Goal: Book appointment/travel/reservation

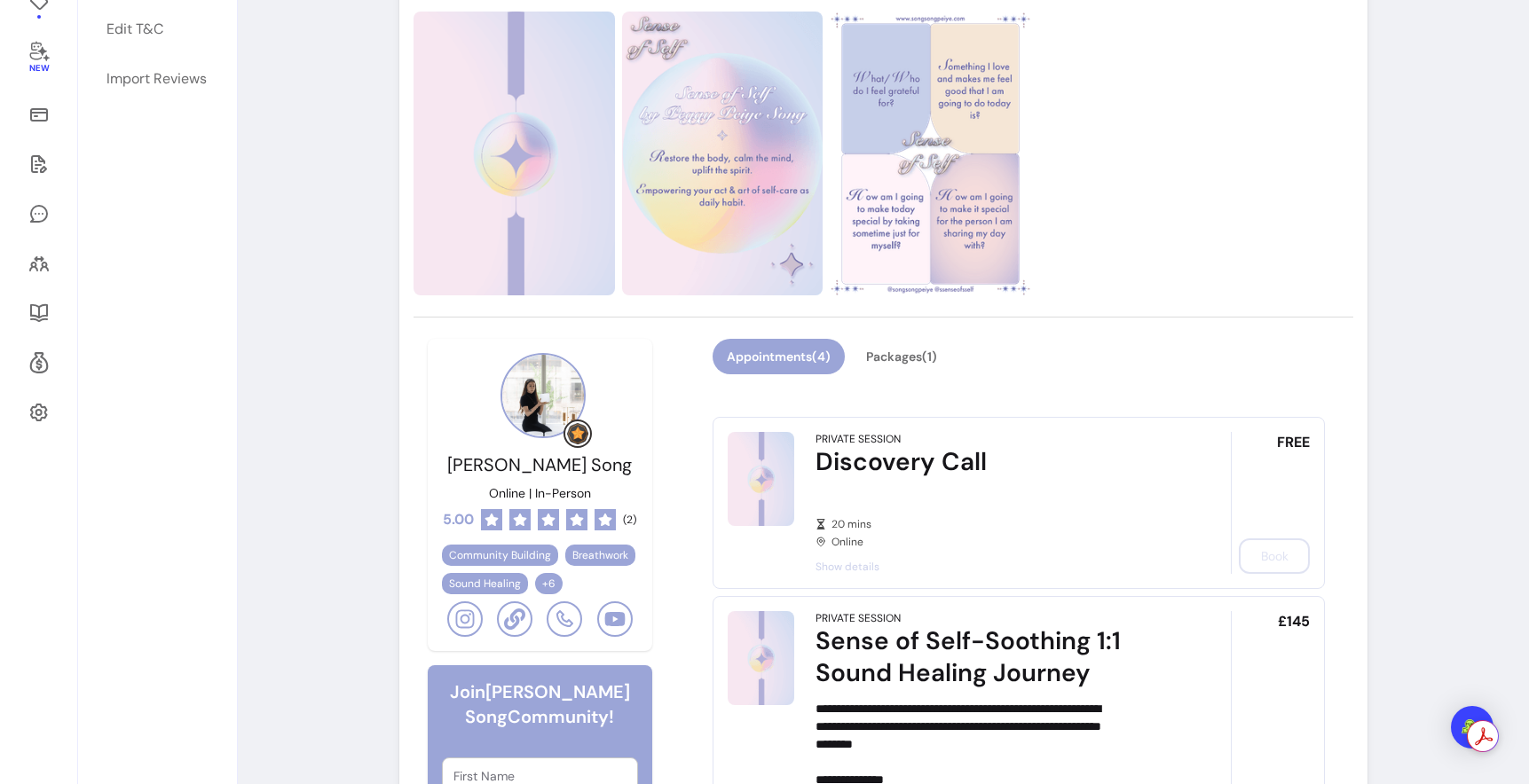
scroll to position [280, 0]
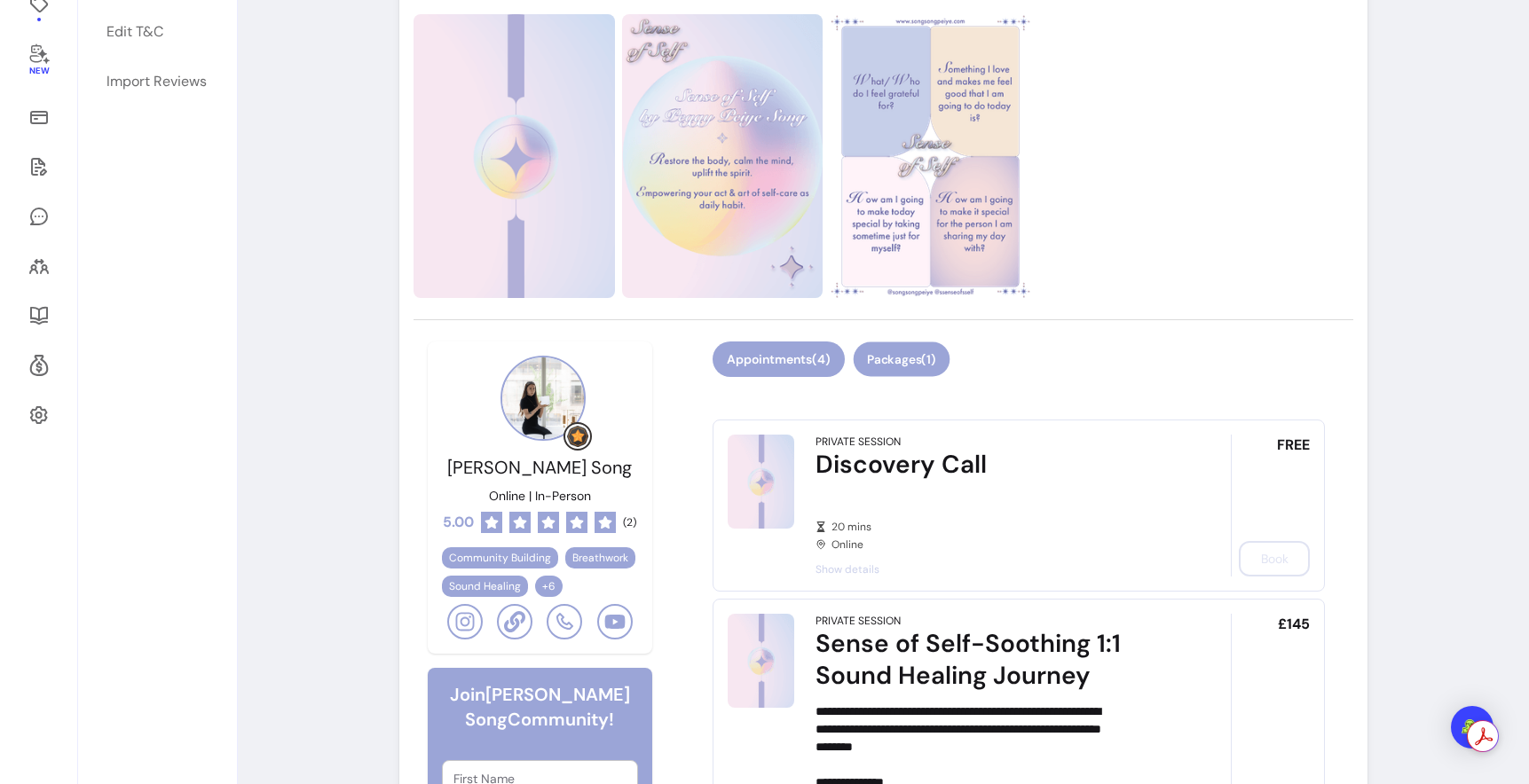
click at [949, 377] on button "Packages ( 1 )" at bounding box center [901, 359] width 96 height 34
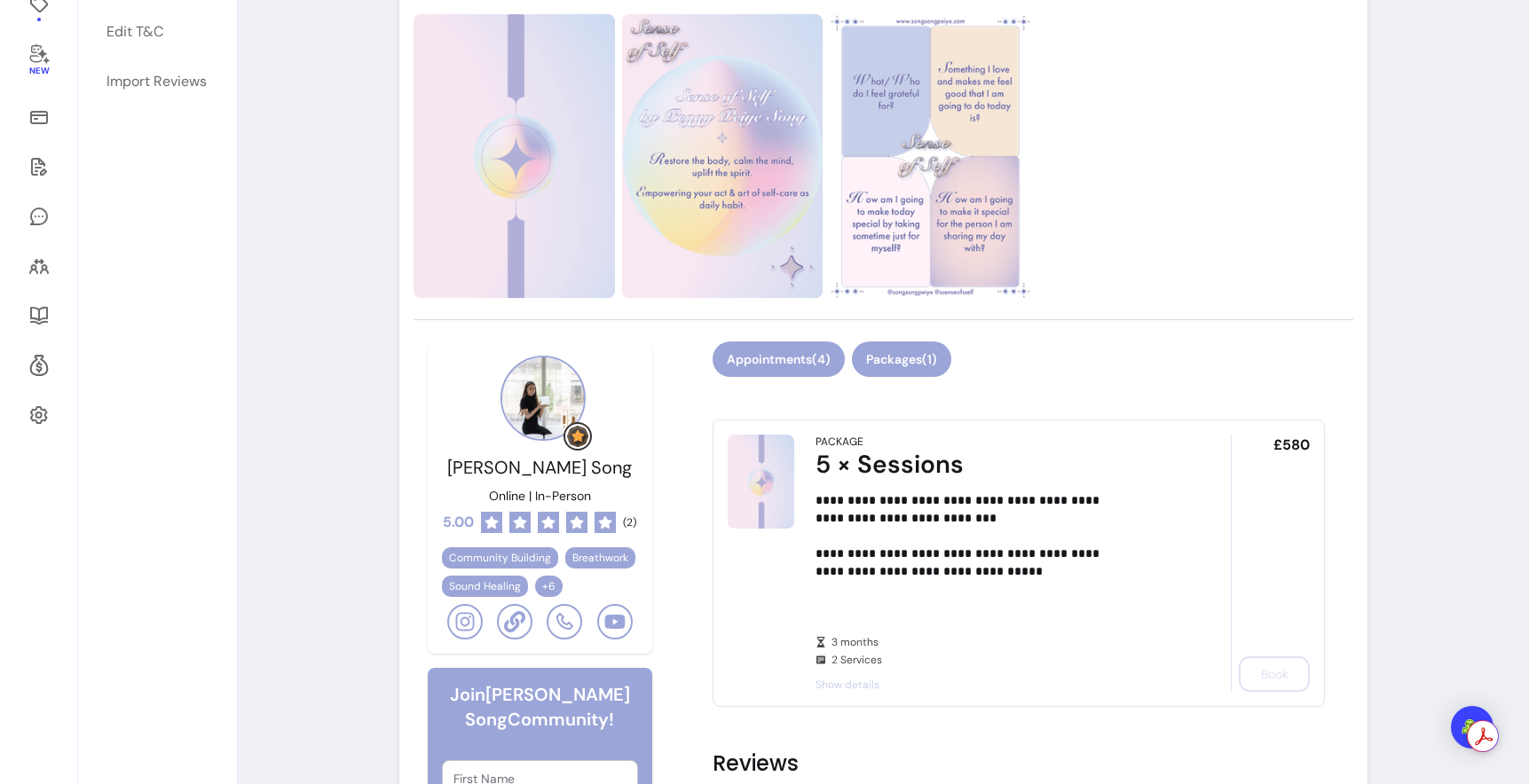
click at [845, 377] on button "Appointments ( 4 )" at bounding box center [778, 359] width 132 height 35
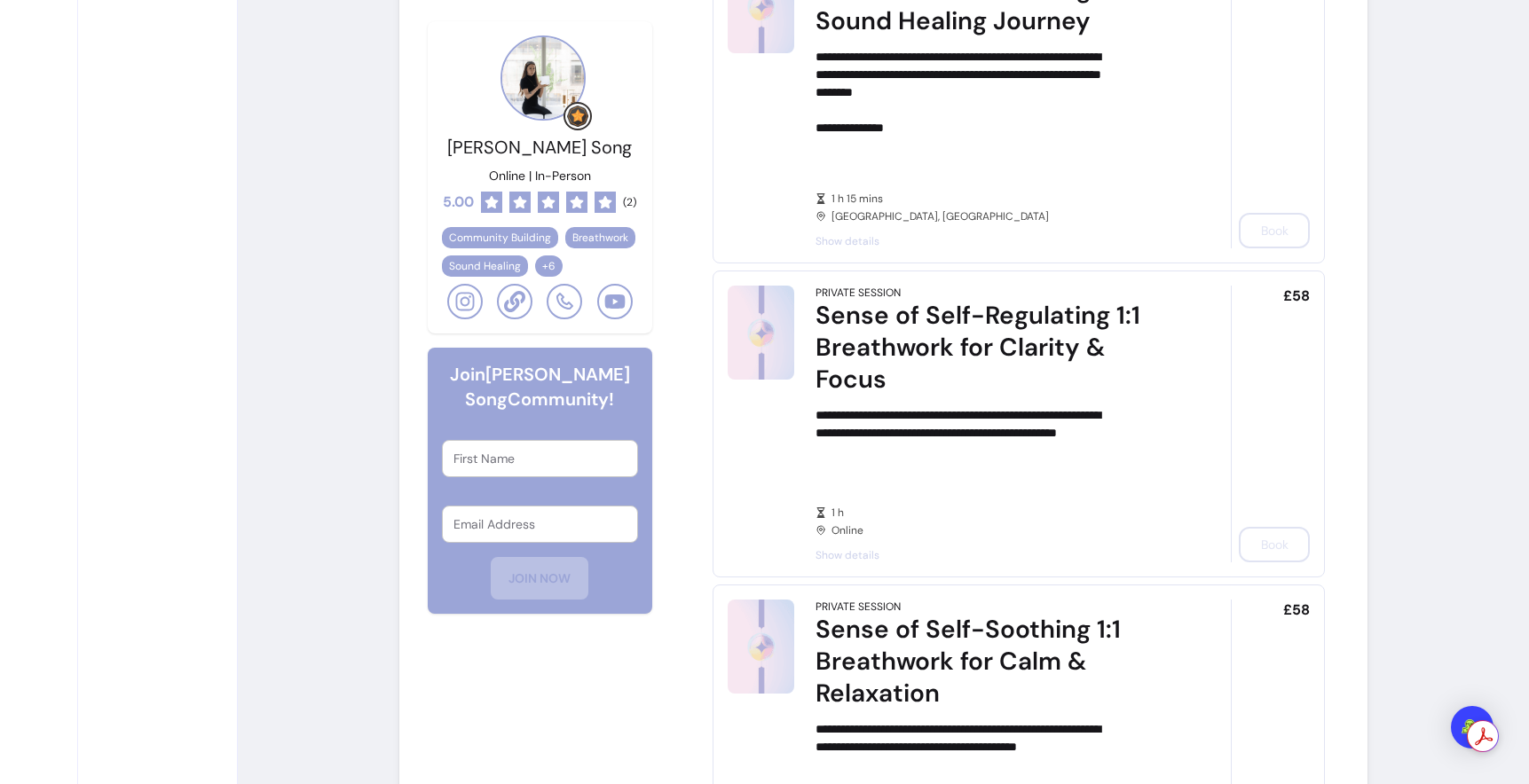
scroll to position [940, 0]
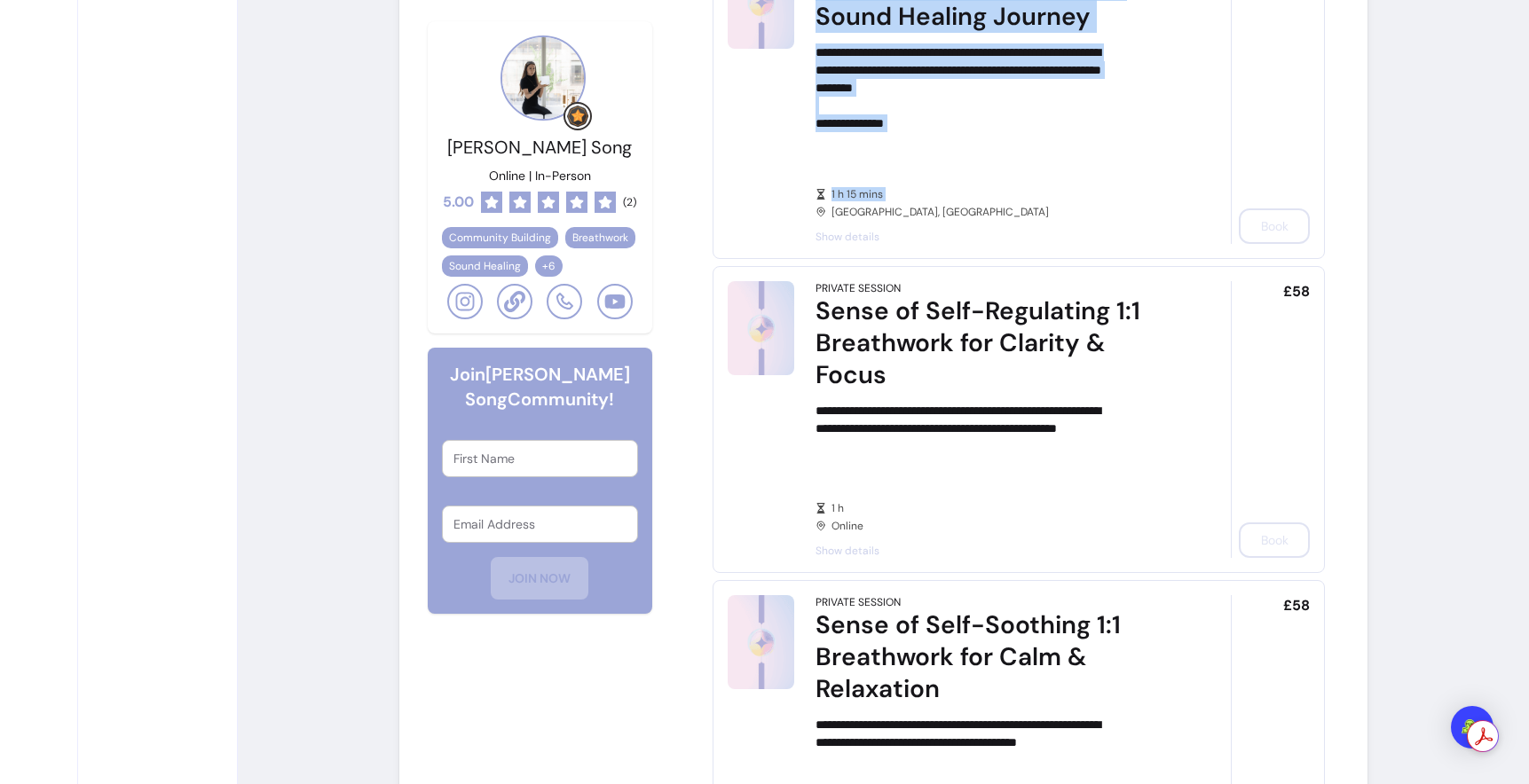
drag, startPoint x: 981, startPoint y: 369, endPoint x: 846, endPoint y: 101, distance: 300.1
click at [846, 101] on div "**********" at bounding box center [997, 99] width 366 height 289
click at [846, 32] on div "Sense of Self-Soothing 1:1 Sound Healing Journey" at bounding box center [997, 0] width 366 height 64
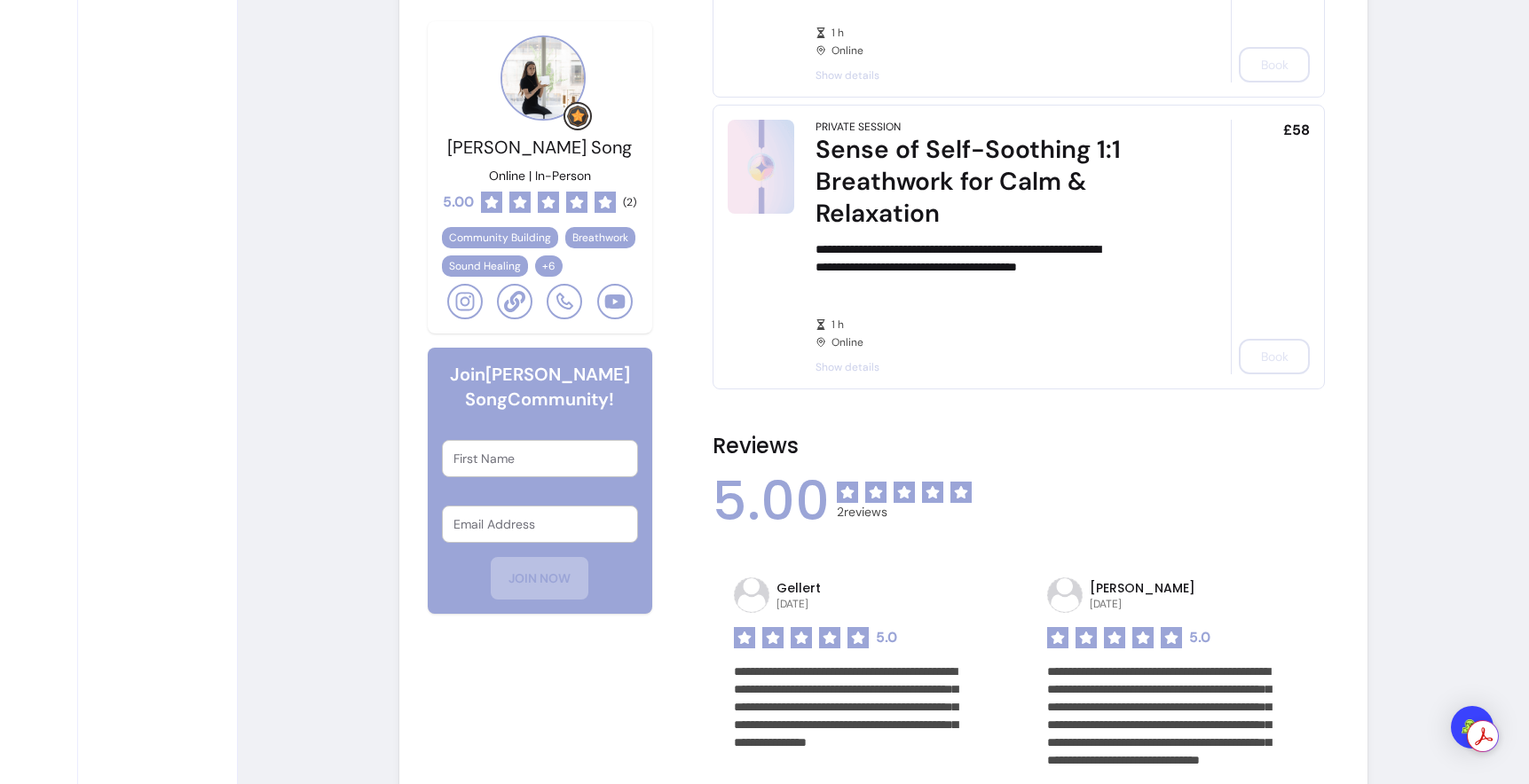
scroll to position [1442, 0]
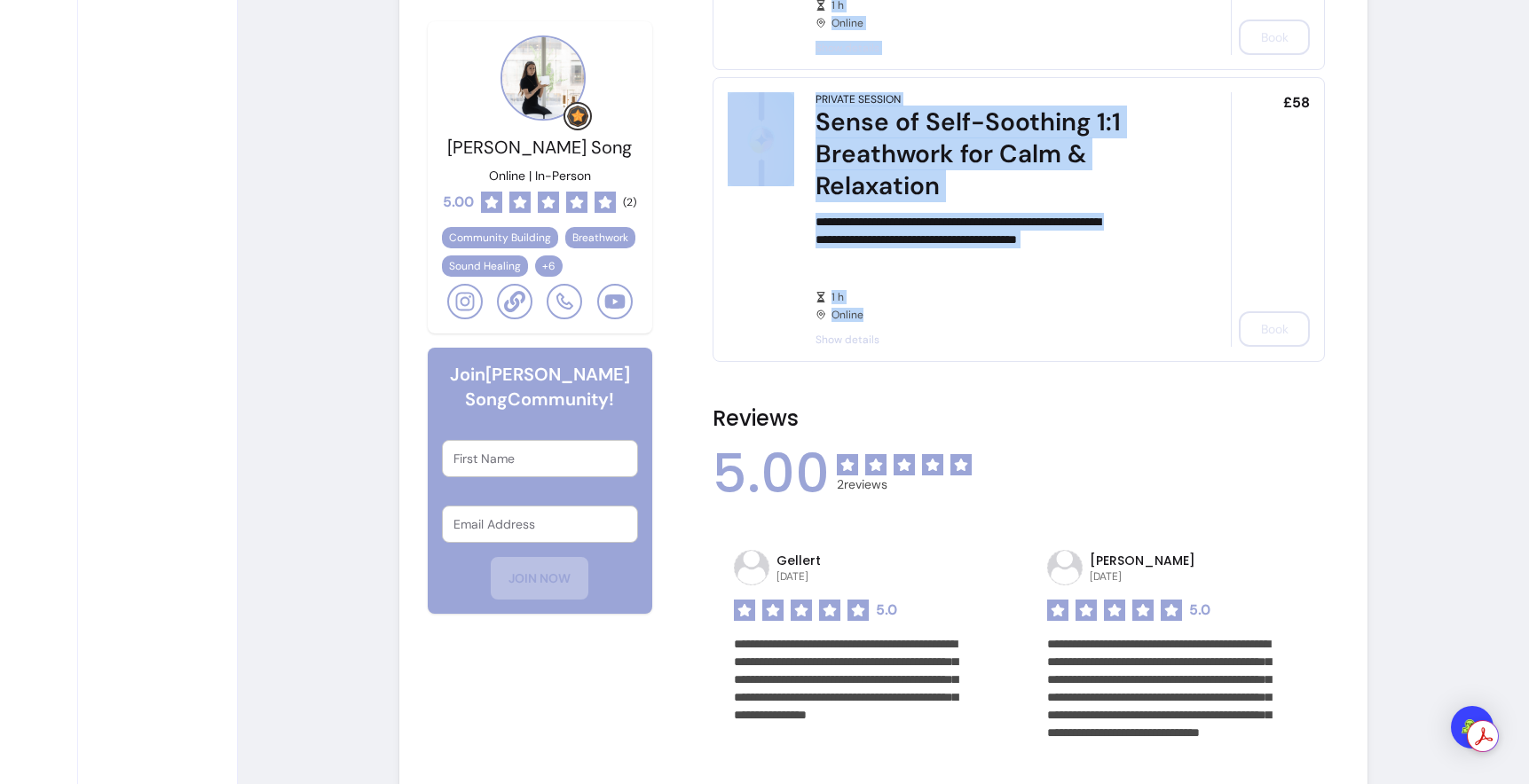
drag, startPoint x: 1034, startPoint y: 543, endPoint x: 898, endPoint y: 133, distance: 432.0
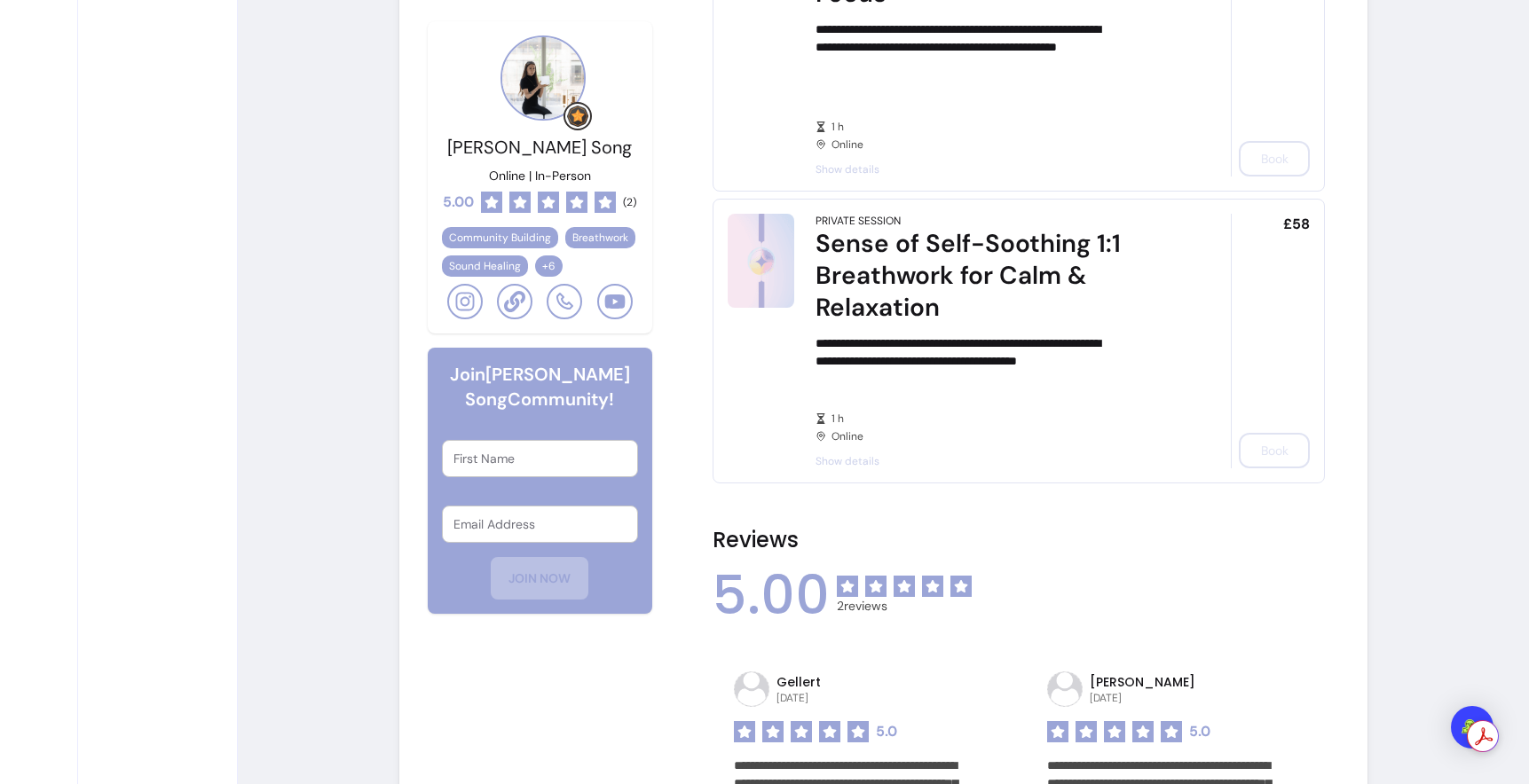
scroll to position [1287, 0]
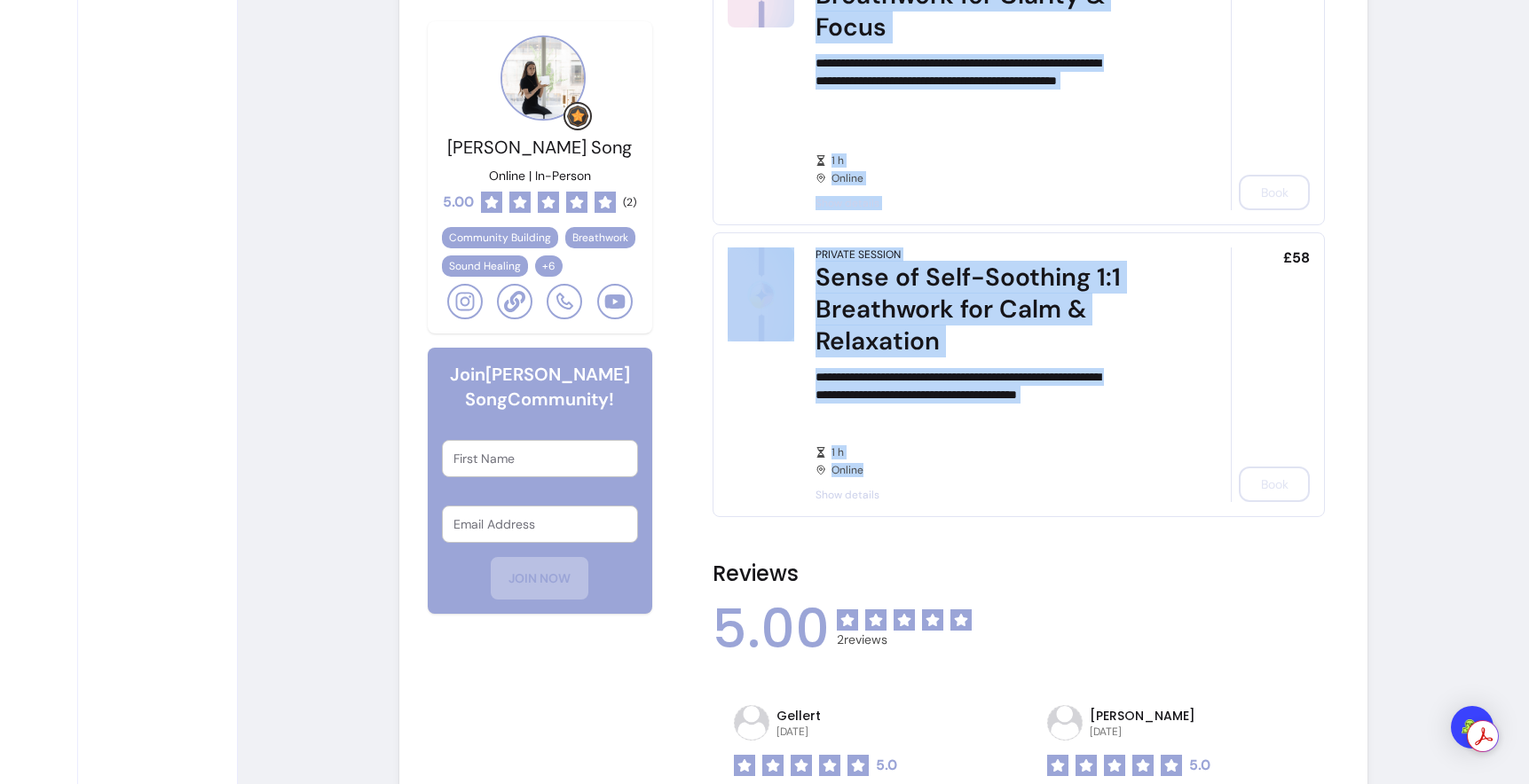
drag, startPoint x: 846, startPoint y: 143, endPoint x: 1081, endPoint y: 692, distance: 597.2
click at [1081, 477] on div "1 h Online" at bounding box center [997, 461] width 366 height 31
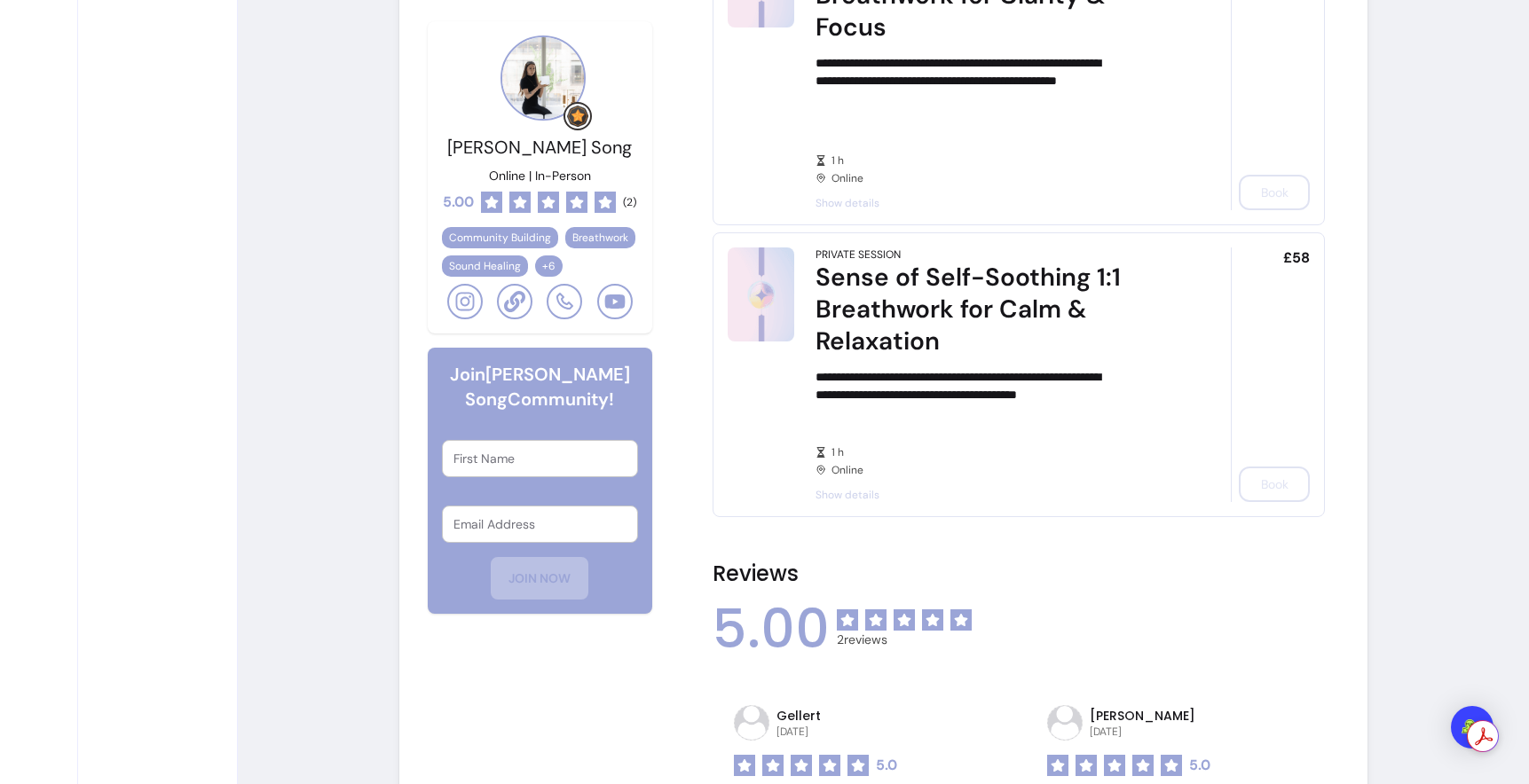
click at [1057, 502] on div "**********" at bounding box center [997, 374] width 366 height 255
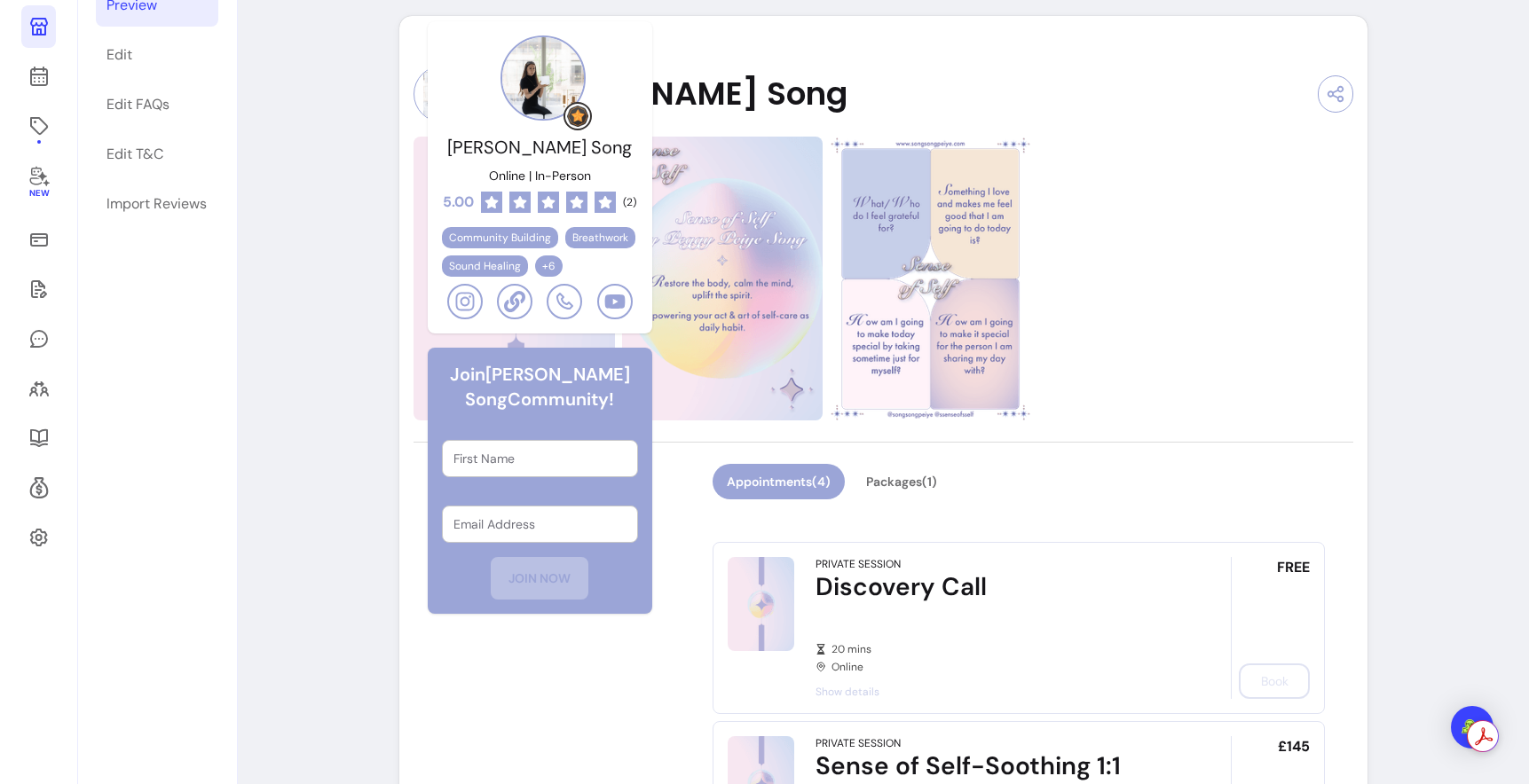
scroll to position [0, 0]
